Goal: Information Seeking & Learning: Learn about a topic

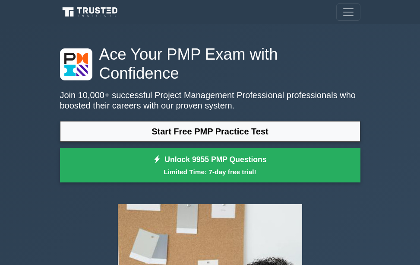
click at [156, 121] on link "Start Free PMP Practice Test" at bounding box center [210, 131] width 301 height 21
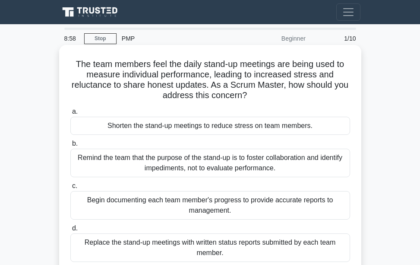
click at [308, 165] on div "Remind the team that the purpose of the stand-up is to foster collaboration and…" at bounding box center [210, 163] width 280 height 29
click at [70, 146] on input "b. Remind the team that the purpose of the stand-up is to foster collaboration …" at bounding box center [70, 144] width 0 height 6
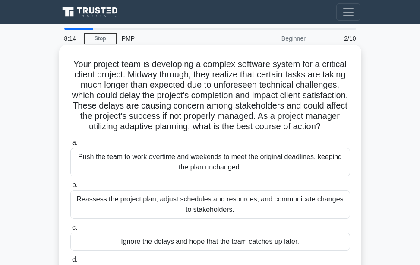
click at [296, 219] on div "Reassess the project plan, adjust schedules and resources, and communicate chan…" at bounding box center [210, 204] width 280 height 29
click at [70, 188] on input "b. Reassess the project plan, adjust schedules and resources, and communicate c…" at bounding box center [70, 185] width 0 height 6
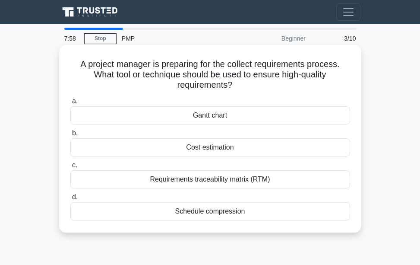
click at [273, 175] on div "Requirements traceability matrix (RTM)" at bounding box center [210, 179] width 280 height 18
click at [70, 168] on input "c. Requirements traceability matrix (RTM)" at bounding box center [70, 165] width 0 height 6
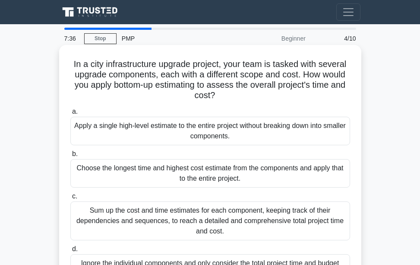
click at [262, 174] on div "Choose the longest time and highest cost estimate from the components and apply…" at bounding box center [210, 173] width 280 height 29
click at [70, 157] on input "b. Choose the longest time and highest cost estimate from the components and ap…" at bounding box center [70, 154] width 0 height 6
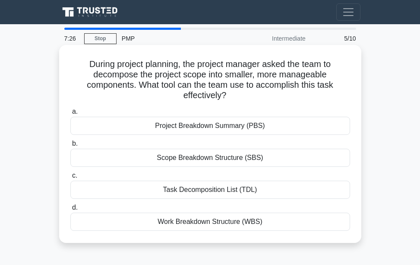
click at [264, 163] on div "Scope Breakdown Structure (SBS)" at bounding box center [210, 158] width 280 height 18
click at [70, 146] on input "b. Scope Breakdown Structure (SBS)" at bounding box center [70, 144] width 0 height 6
